Goal: Task Accomplishment & Management: Use online tool/utility

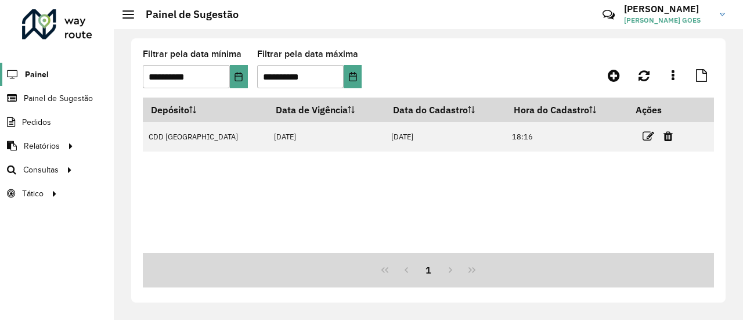
click at [39, 66] on link "Painel" at bounding box center [24, 74] width 49 height 23
click at [59, 199] on link "Tático" at bounding box center [31, 193] width 63 height 23
click at [64, 99] on span "Painel de Sugestão" at bounding box center [60, 98] width 73 height 12
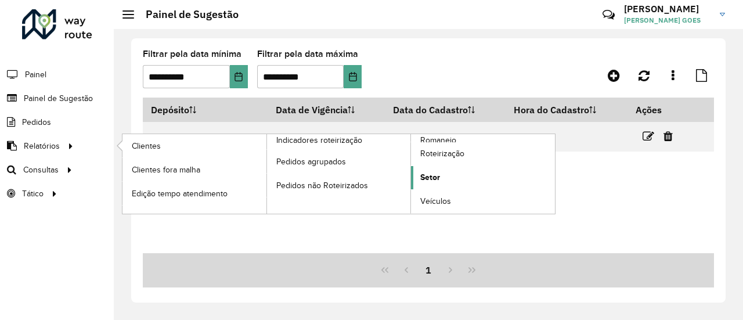
click at [418, 172] on link "Setor" at bounding box center [483, 177] width 144 height 23
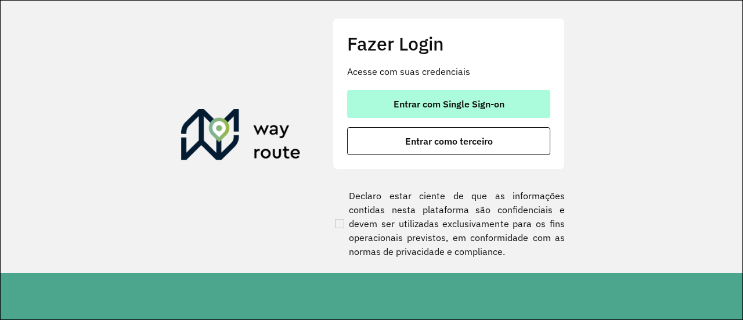
click at [426, 97] on button "Entrar com Single Sign-on" at bounding box center [448, 104] width 203 height 28
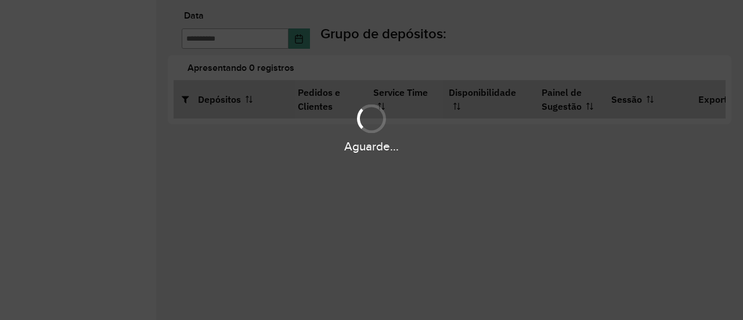
type input "**********"
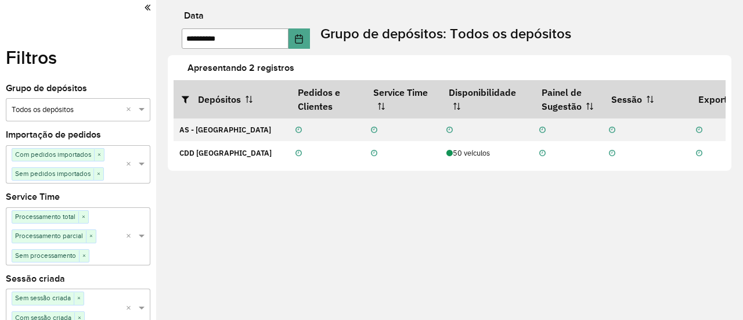
click at [148, 8] on div "Filtros Grupo de depósitos Selecione um grupo × Todos os depósitos × Importação…" at bounding box center [78, 160] width 156 height 320
click at [144, 8] on icon at bounding box center [147, 7] width 6 height 10
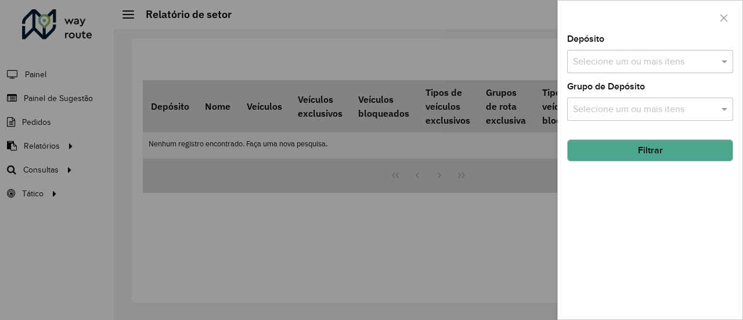
drag, startPoint x: 304, startPoint y: 248, endPoint x: 280, endPoint y: 247, distance: 24.4
click at [303, 248] on div at bounding box center [371, 160] width 743 height 320
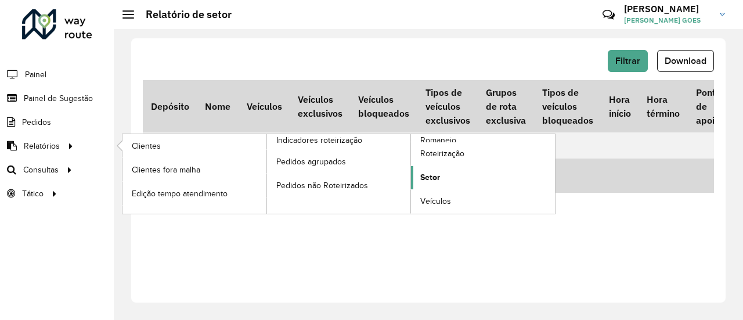
click at [457, 175] on link "Setor" at bounding box center [483, 177] width 144 height 23
click at [428, 180] on span "Setor" at bounding box center [430, 177] width 20 height 12
click at [433, 175] on span "Setor" at bounding box center [430, 177] width 20 height 12
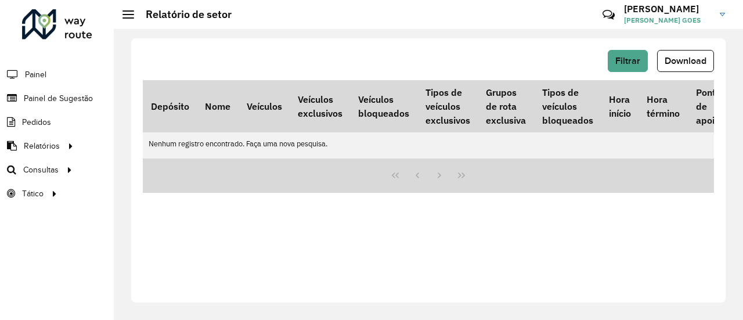
click at [606, 68] on div "Filtrar Download" at bounding box center [428, 61] width 571 height 22
click at [616, 67] on button "Filtrar" at bounding box center [627, 61] width 40 height 22
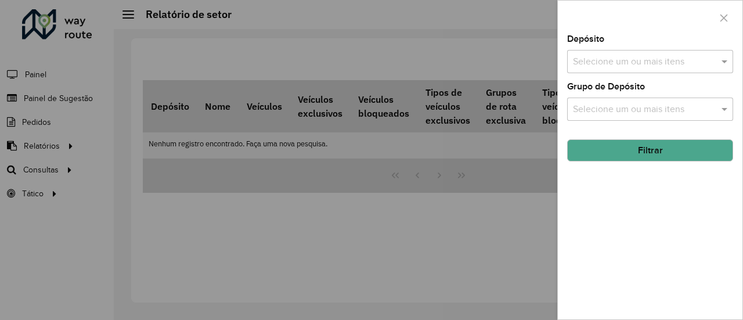
click at [642, 73] on div "Selecione um ou mais itens" at bounding box center [650, 61] width 166 height 23
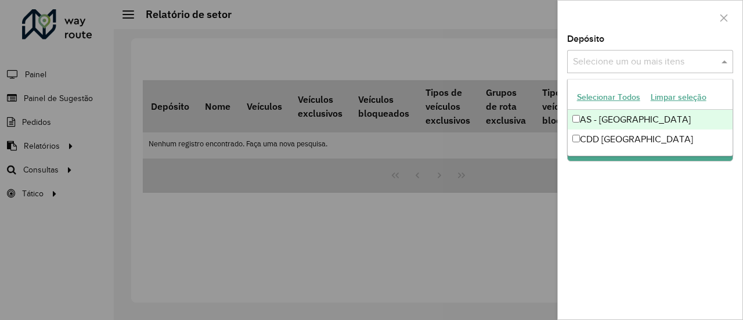
click at [650, 60] on input "text" at bounding box center [644, 62] width 149 height 14
click at [617, 117] on div "AS - Fortaleza" at bounding box center [649, 120] width 165 height 20
click at [614, 107] on div "Selecionar Todos Limpar seleção" at bounding box center [649, 97] width 165 height 24
click at [616, 123] on div "AS - Fortaleza" at bounding box center [649, 120] width 165 height 20
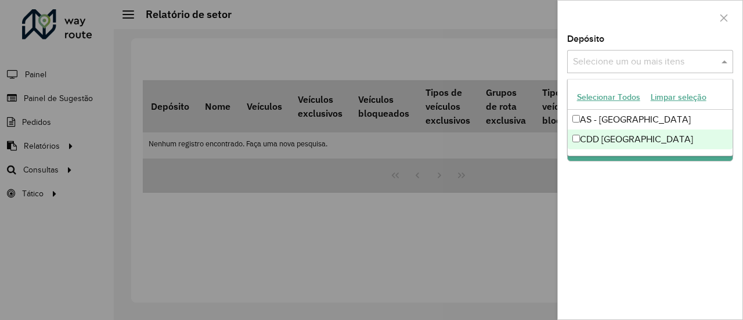
click at [624, 138] on div "CDD [GEOGRAPHIC_DATA]" at bounding box center [649, 139] width 165 height 20
click at [628, 174] on div "Depósito Selecione um ou mais itens CDD Fortaleza × × Grupo de Depósito Selecio…" at bounding box center [650, 177] width 184 height 284
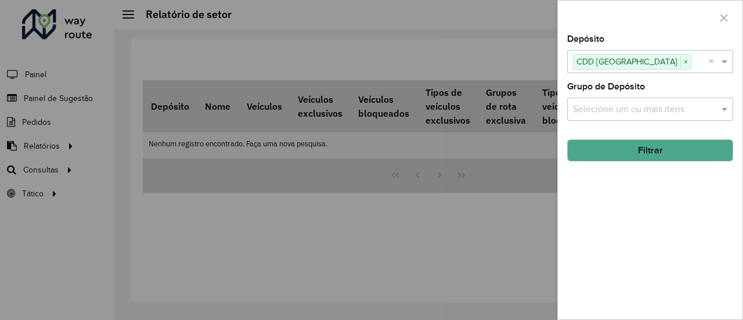
click at [664, 108] on input "text" at bounding box center [644, 110] width 149 height 14
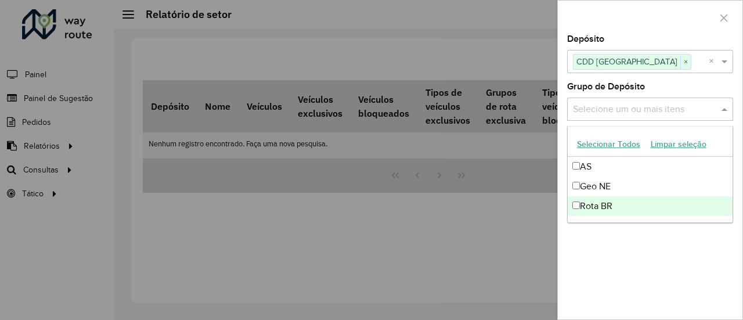
click at [593, 208] on div "Rota BR" at bounding box center [649, 206] width 165 height 20
click at [618, 225] on div "Depósito Selecione um ou mais itens CDD Fortaleza × × Grupo de Depósito Selecio…" at bounding box center [650, 177] width 184 height 284
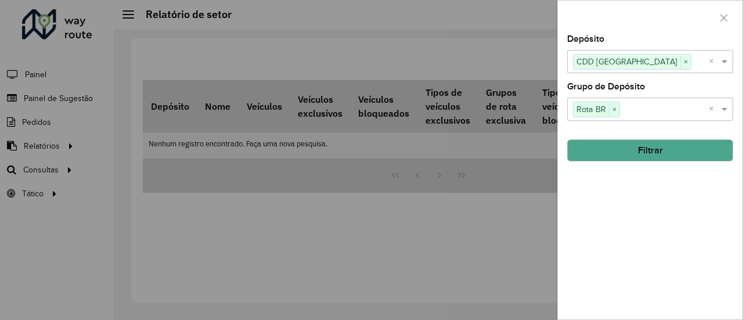
click at [632, 150] on button "Filtrar" at bounding box center [650, 150] width 166 height 22
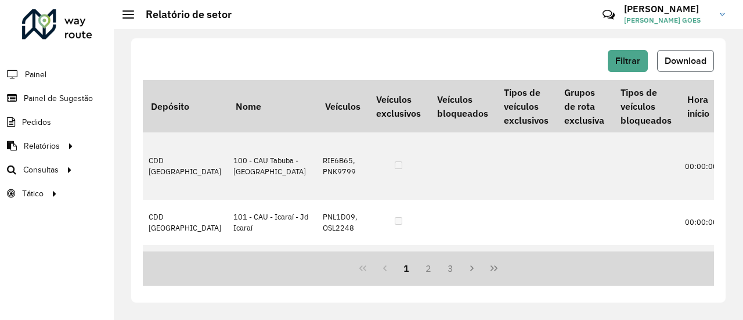
click at [672, 66] on span "Download" at bounding box center [685, 61] width 42 height 10
